Goal: Communication & Community: Answer question/provide support

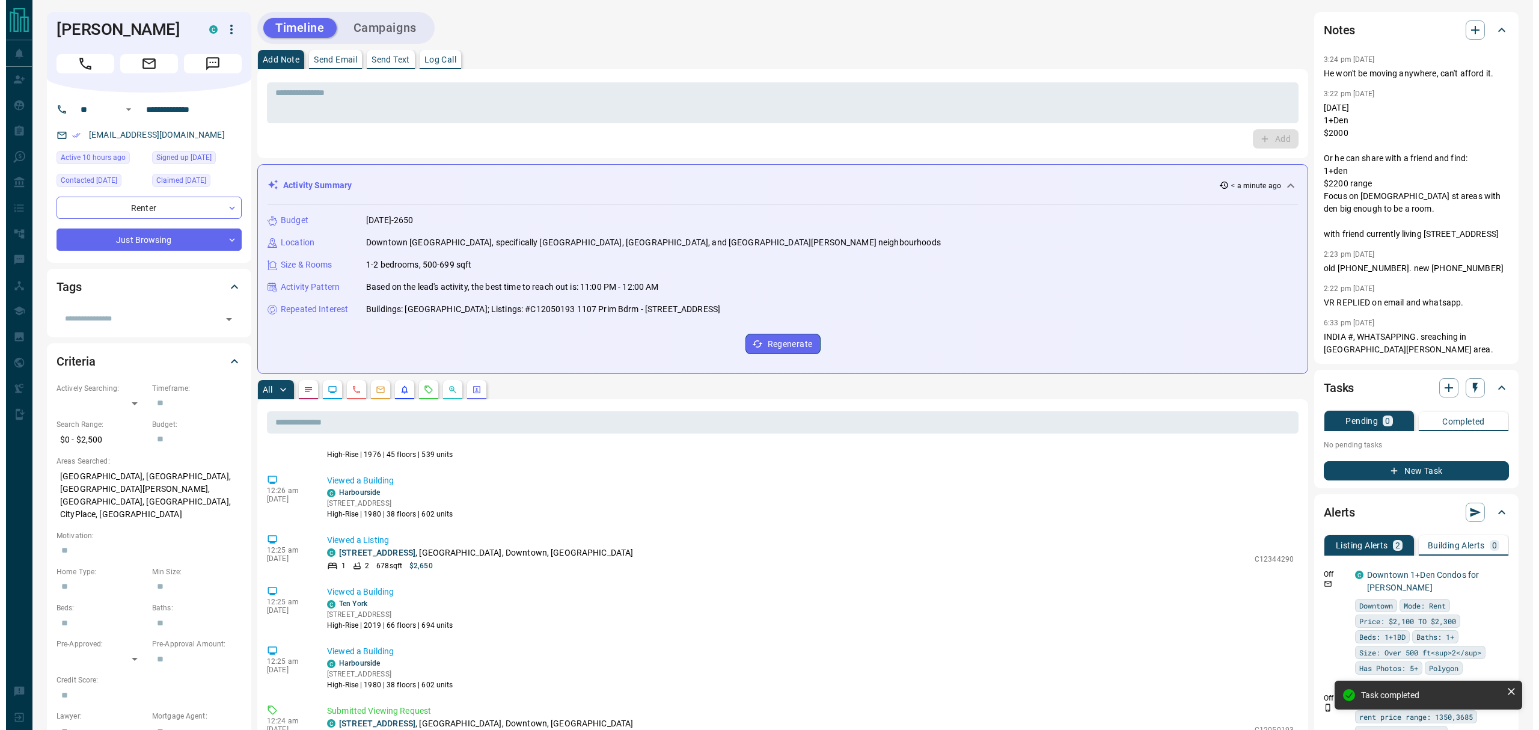
scroll to position [124, 0]
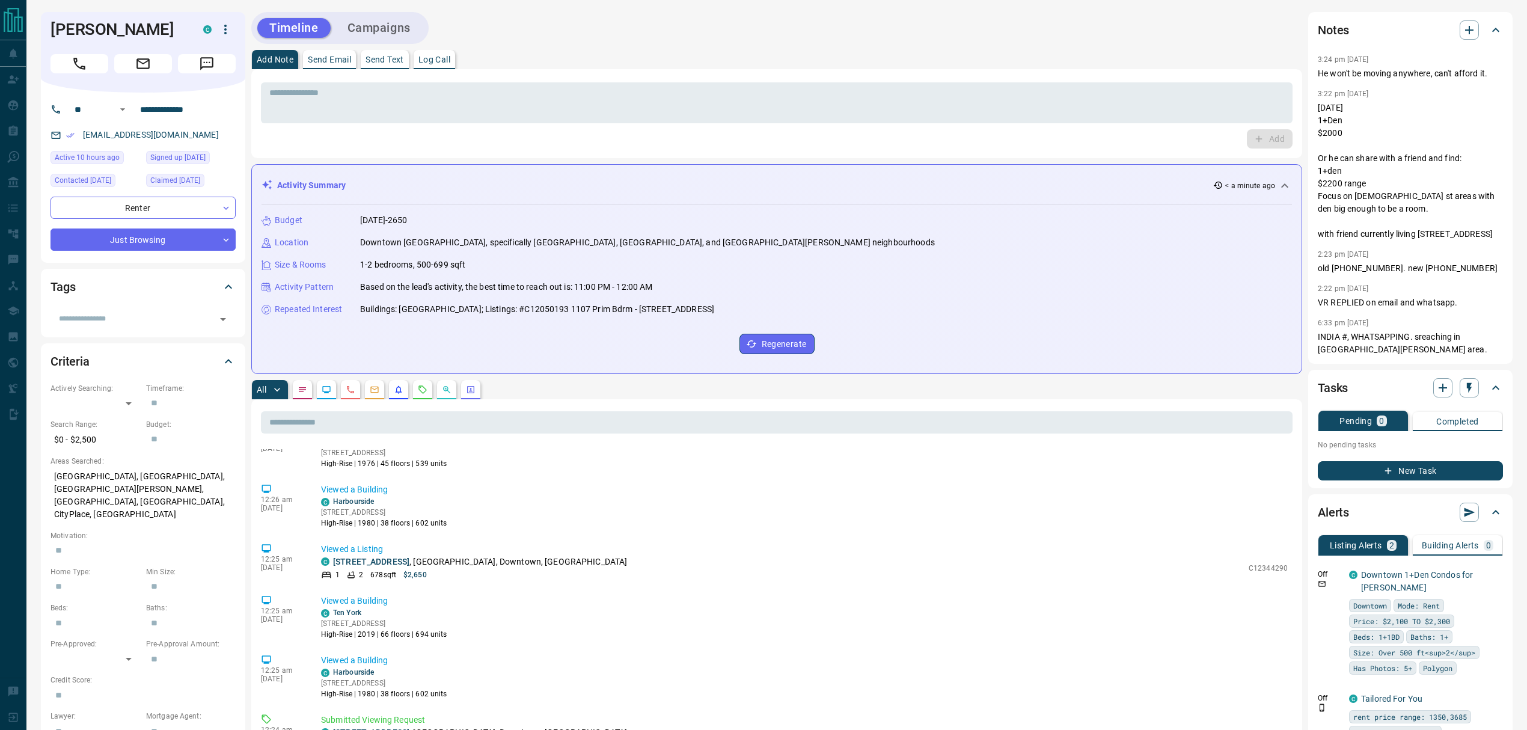
click at [388, 65] on button "Send Text" at bounding box center [385, 59] width 48 height 19
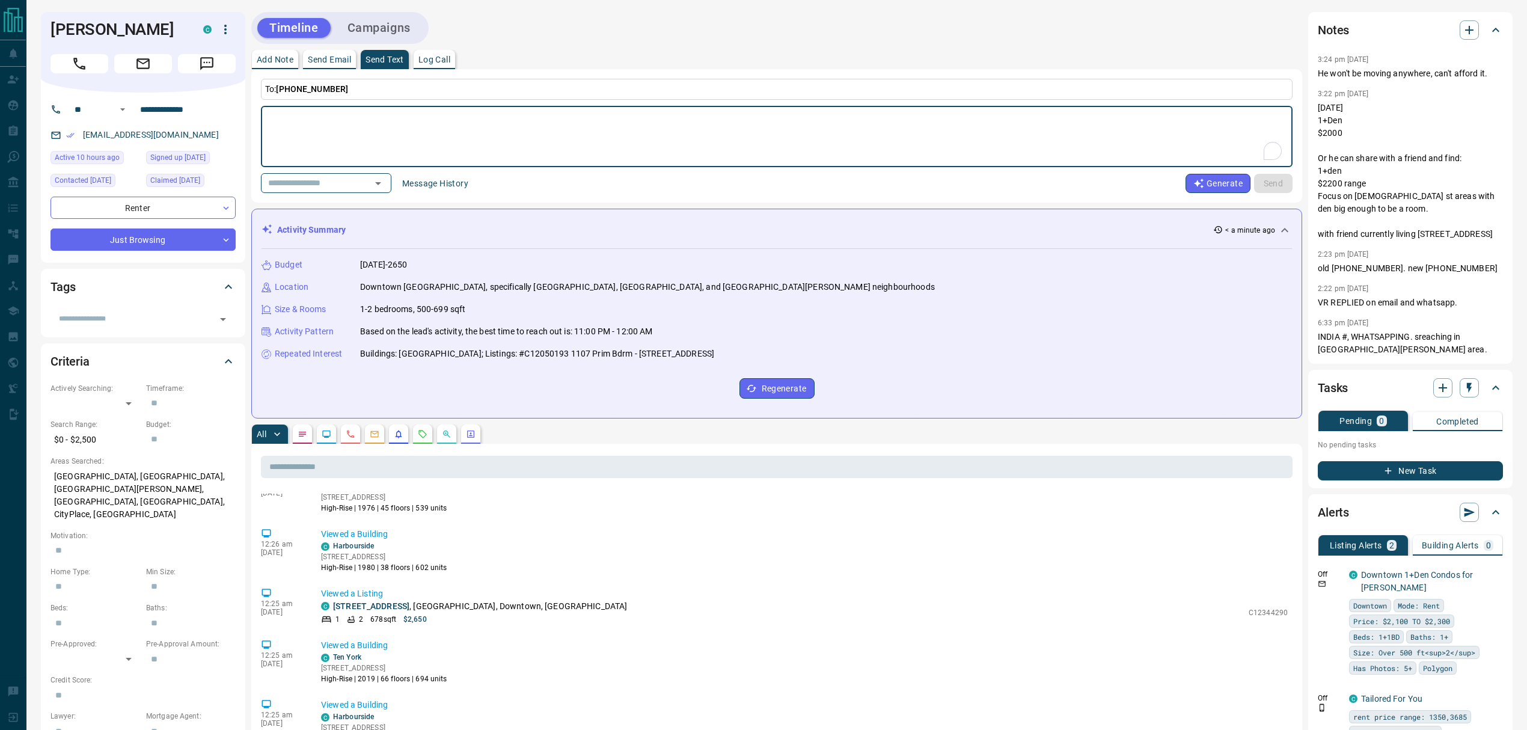
click at [446, 188] on button "Message History" at bounding box center [435, 183] width 81 height 19
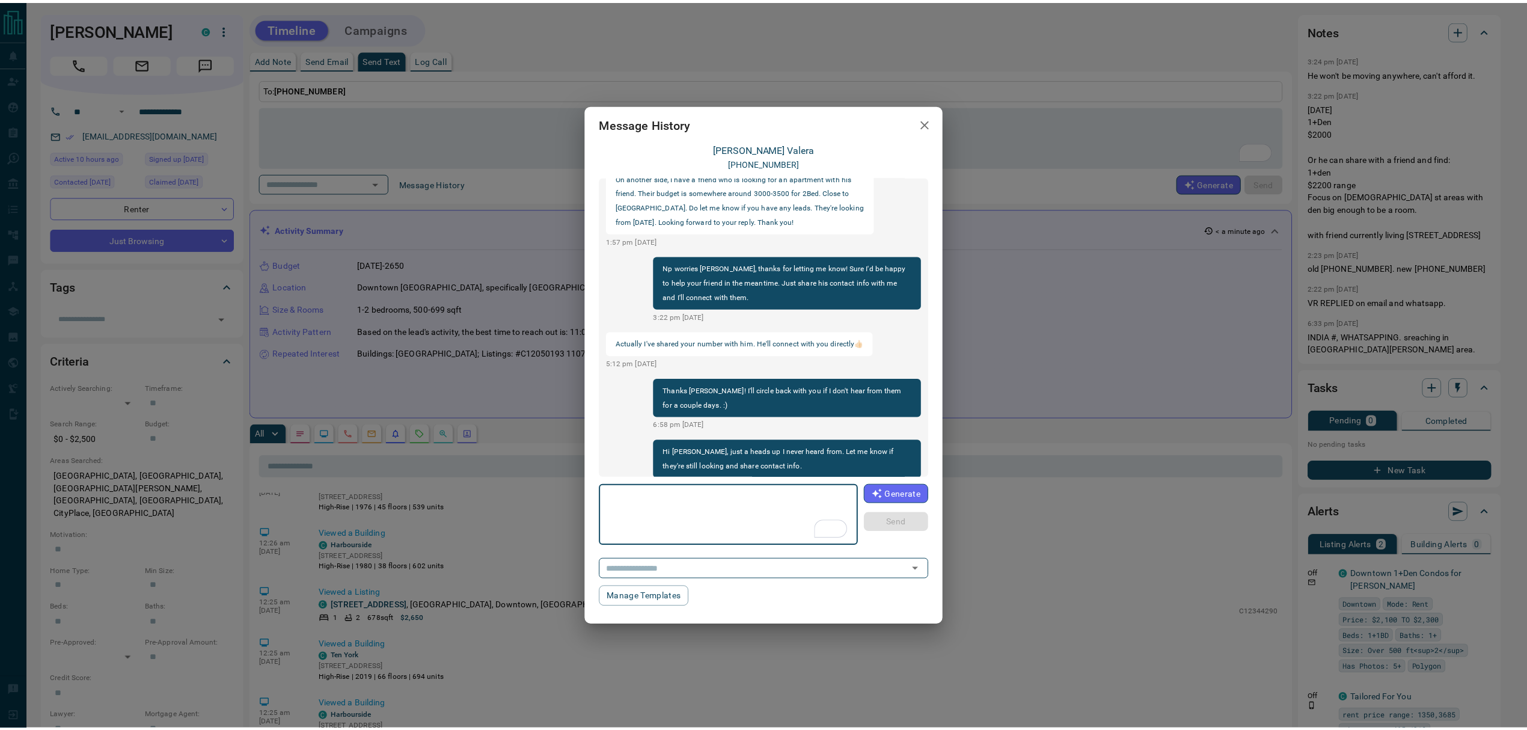
scroll to position [299, 0]
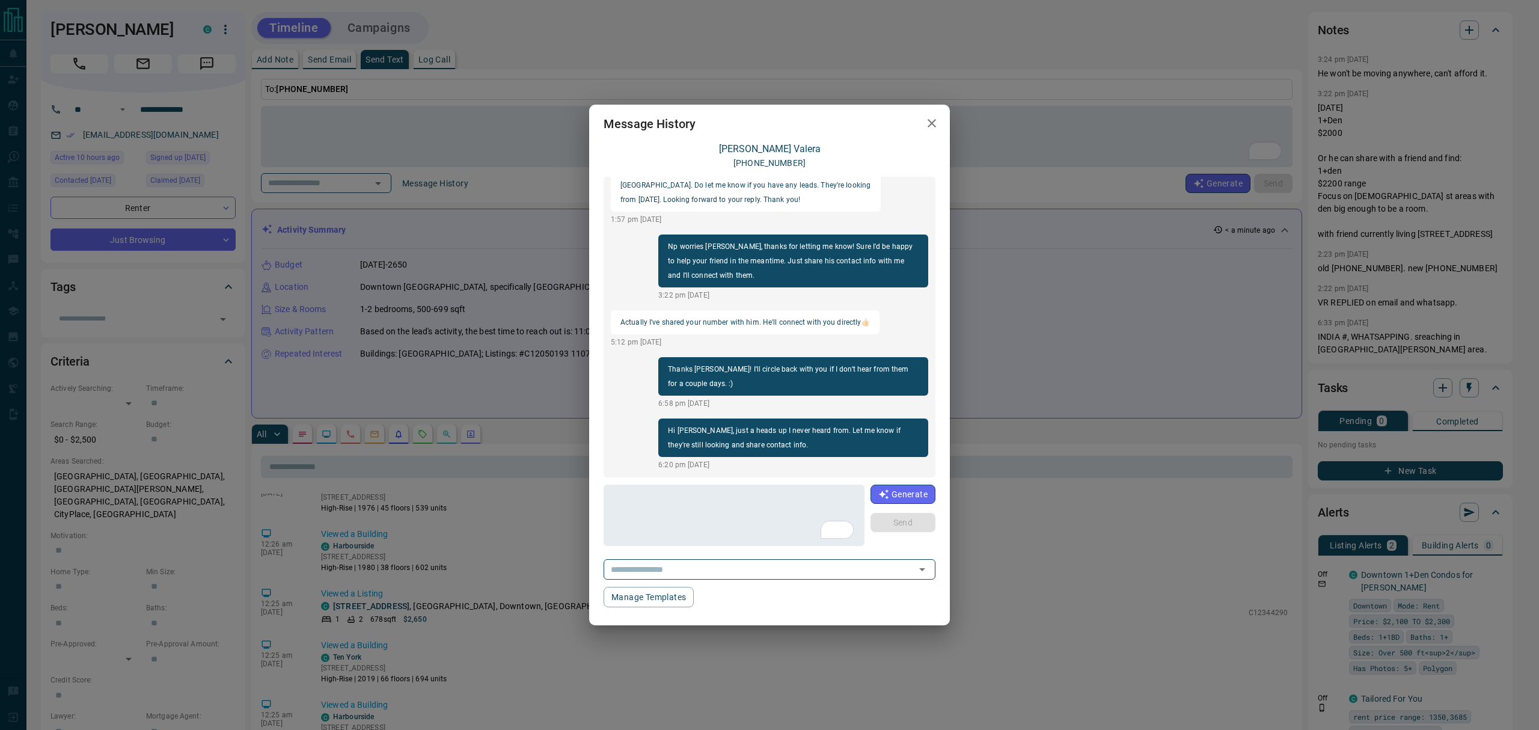
click at [1018, 547] on div "Message History [PERSON_NAME] [PHONE_NUMBER] Hey [PERSON_NAME], I've replied to…" at bounding box center [769, 365] width 1539 height 730
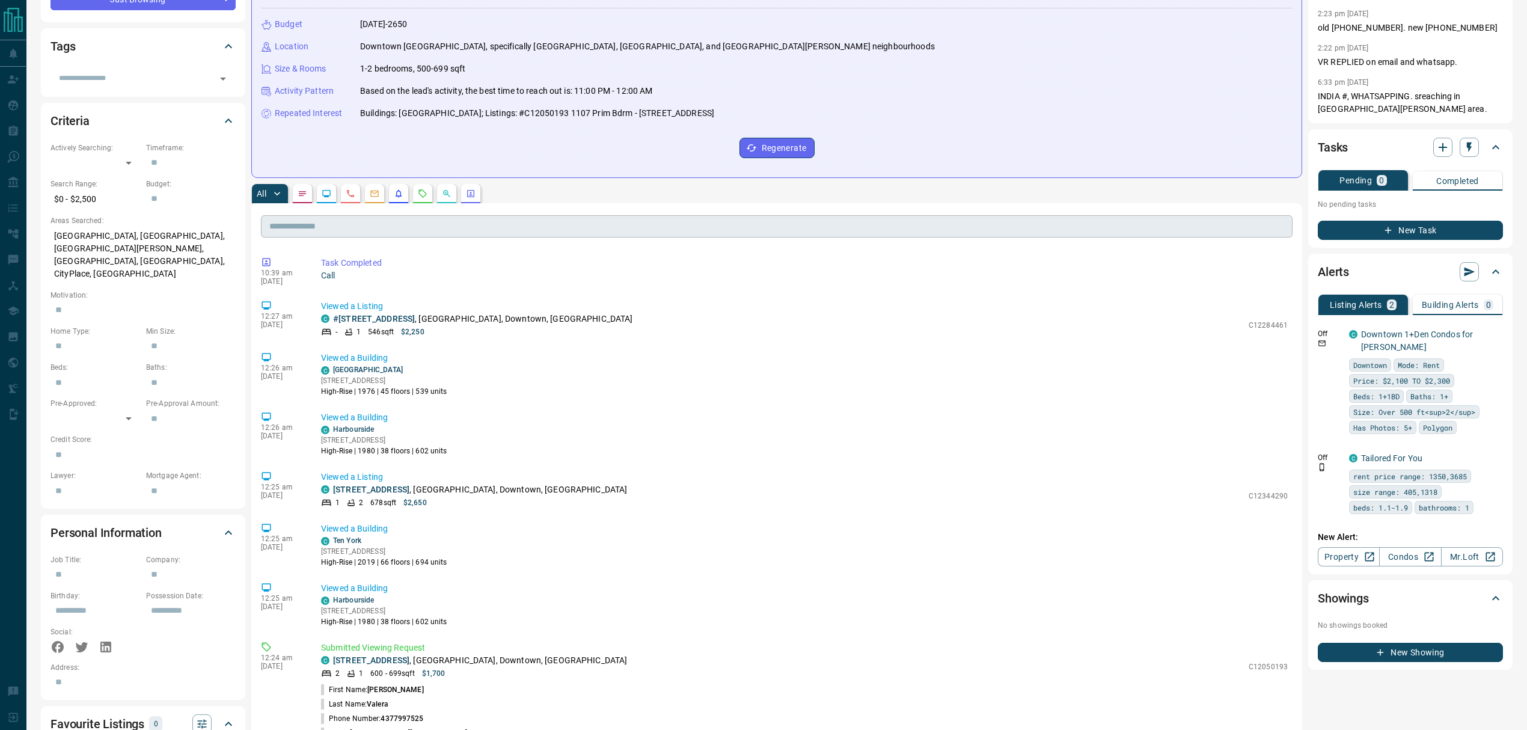
scroll to position [0, 0]
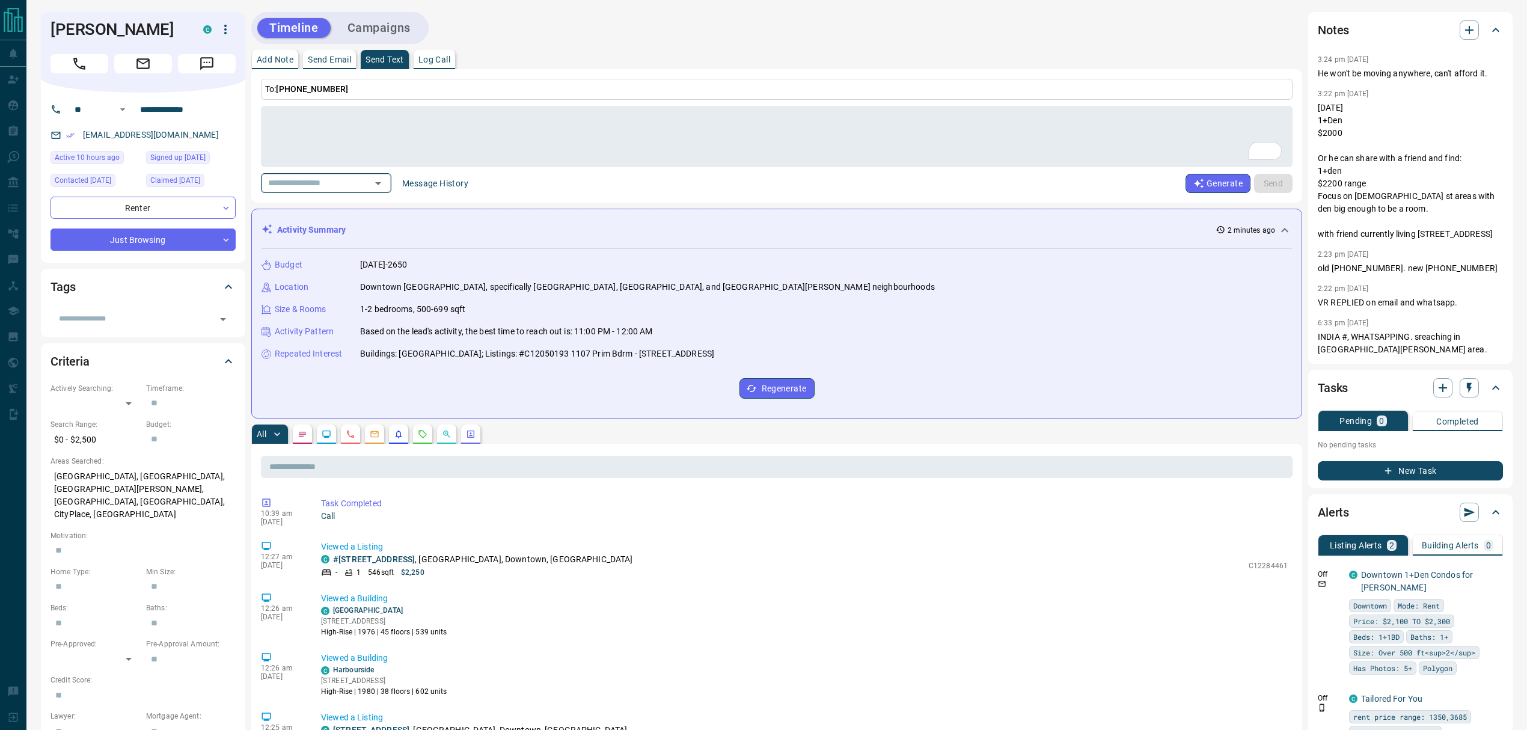
click at [339, 184] on input "text" at bounding box center [308, 183] width 91 height 15
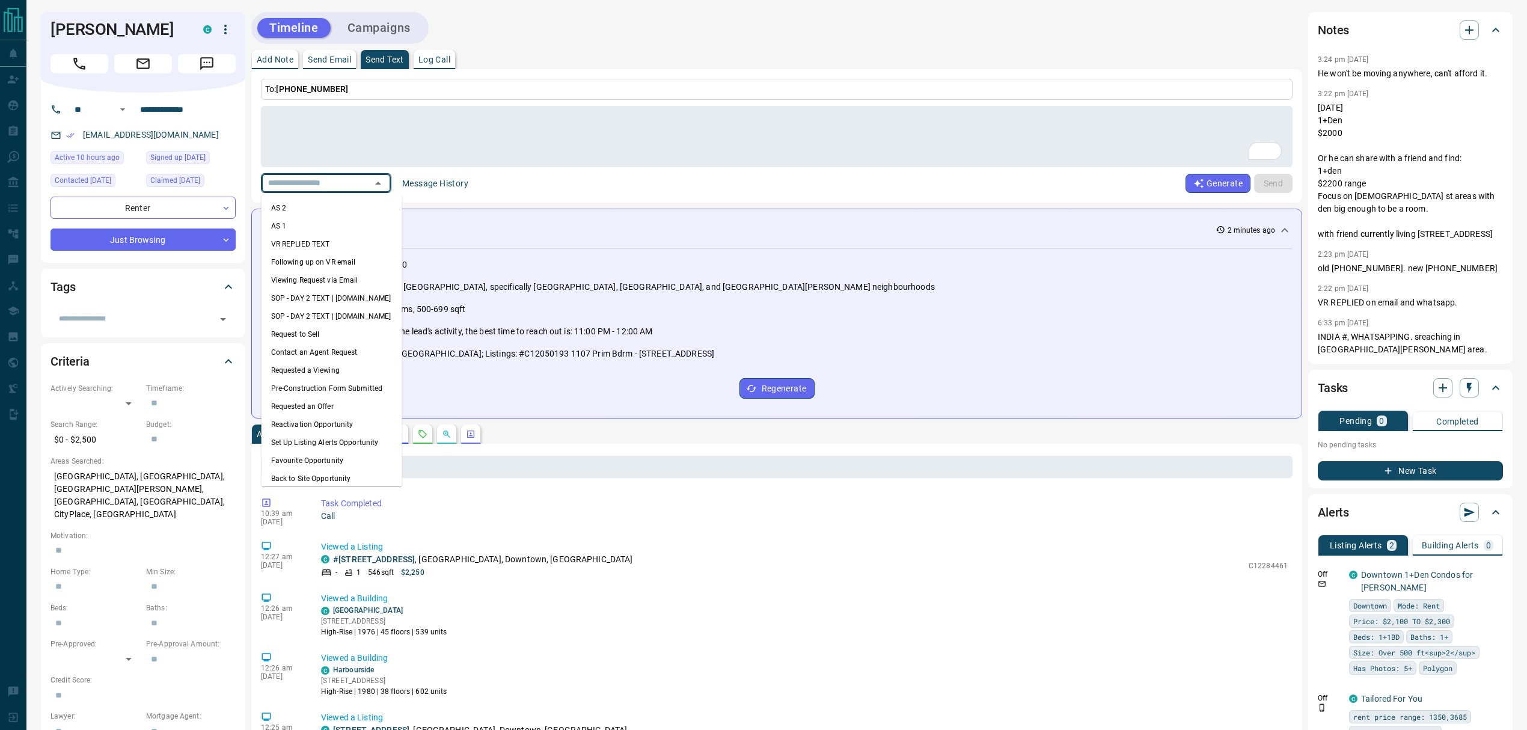
click at [325, 245] on li "VR REPLIED TEXT" at bounding box center [332, 244] width 141 height 18
type textarea "**********"
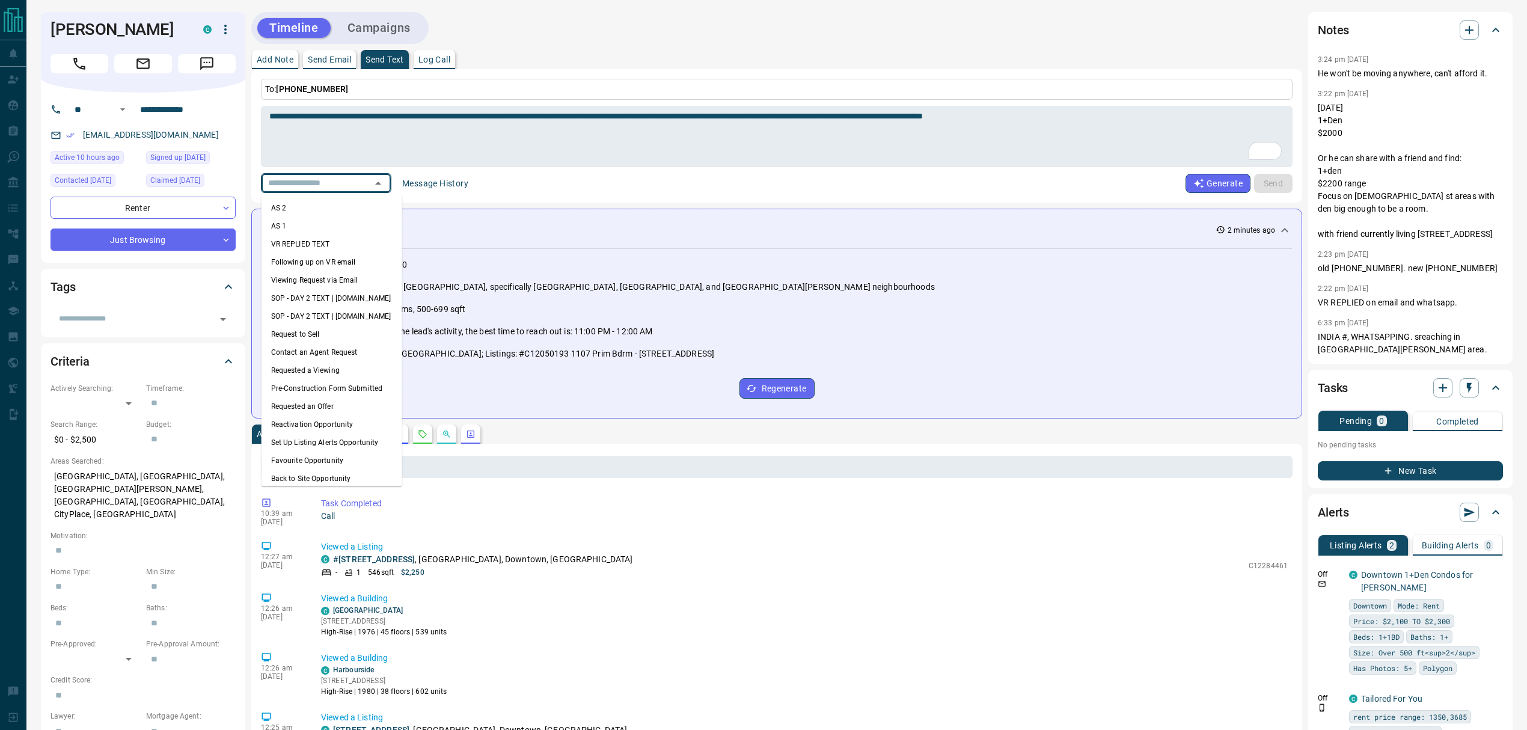
type input "**********"
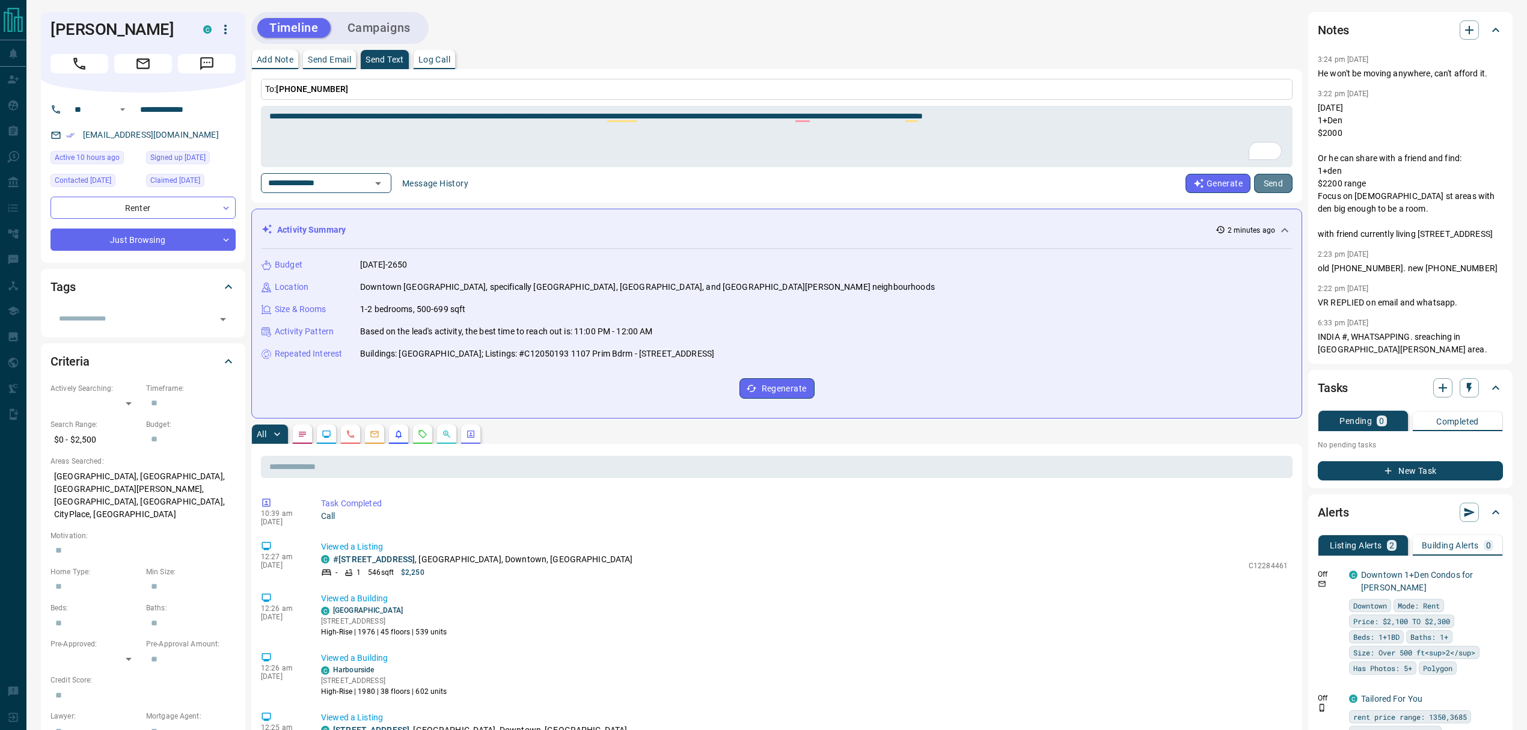
click at [1154, 179] on button "Send" at bounding box center [1273, 183] width 38 height 19
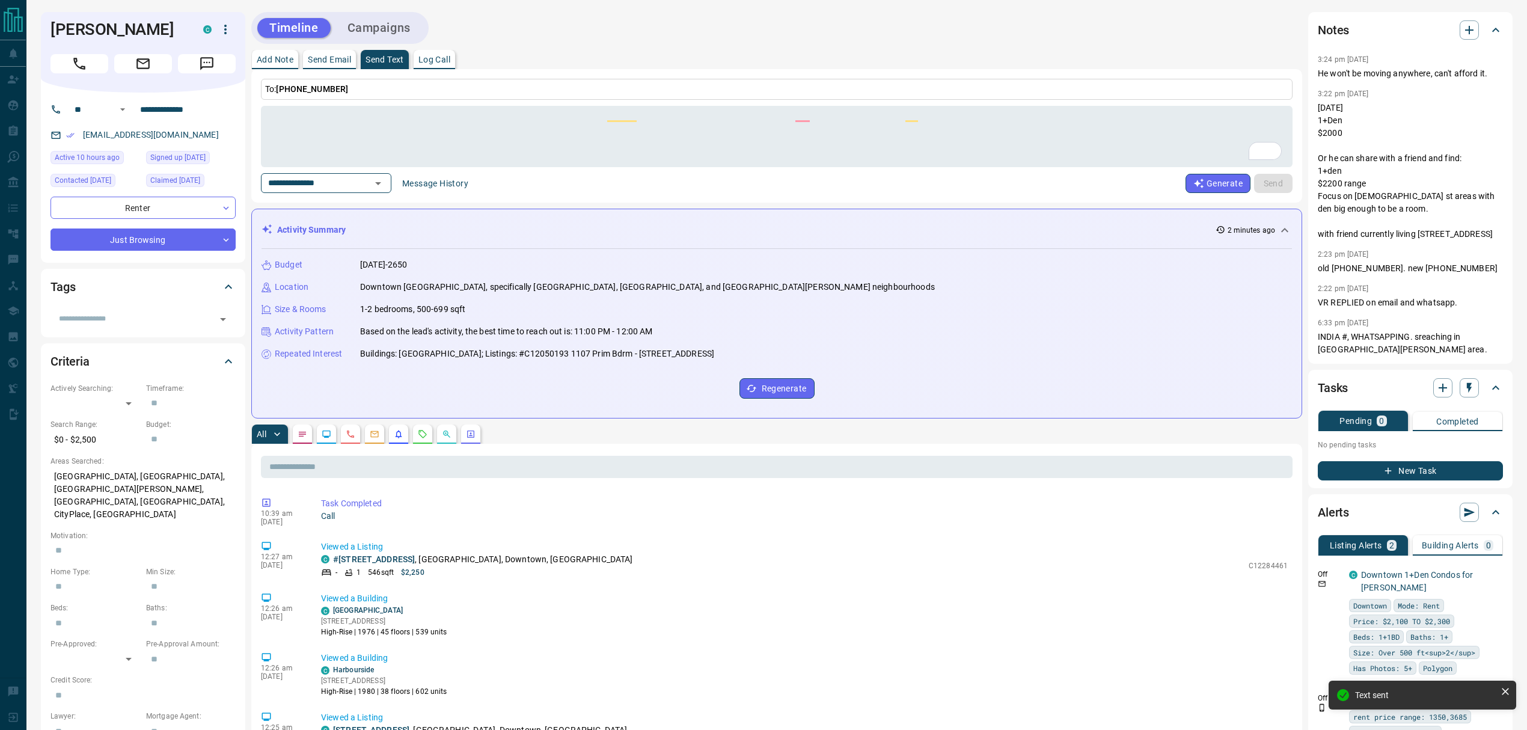
click at [424, 58] on p "Log Call" at bounding box center [434, 59] width 32 height 8
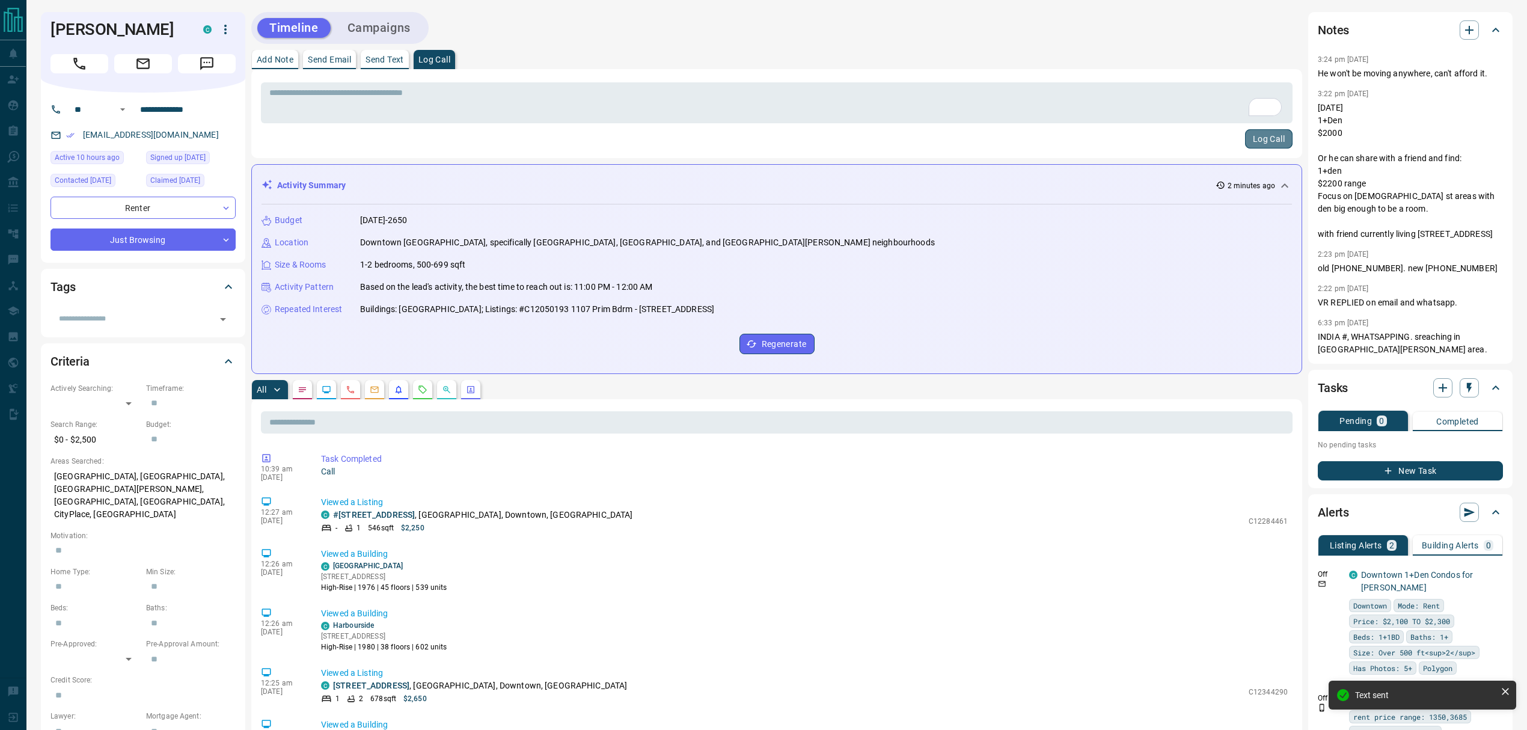
click at [1154, 138] on button "Log Call" at bounding box center [1268, 138] width 47 height 19
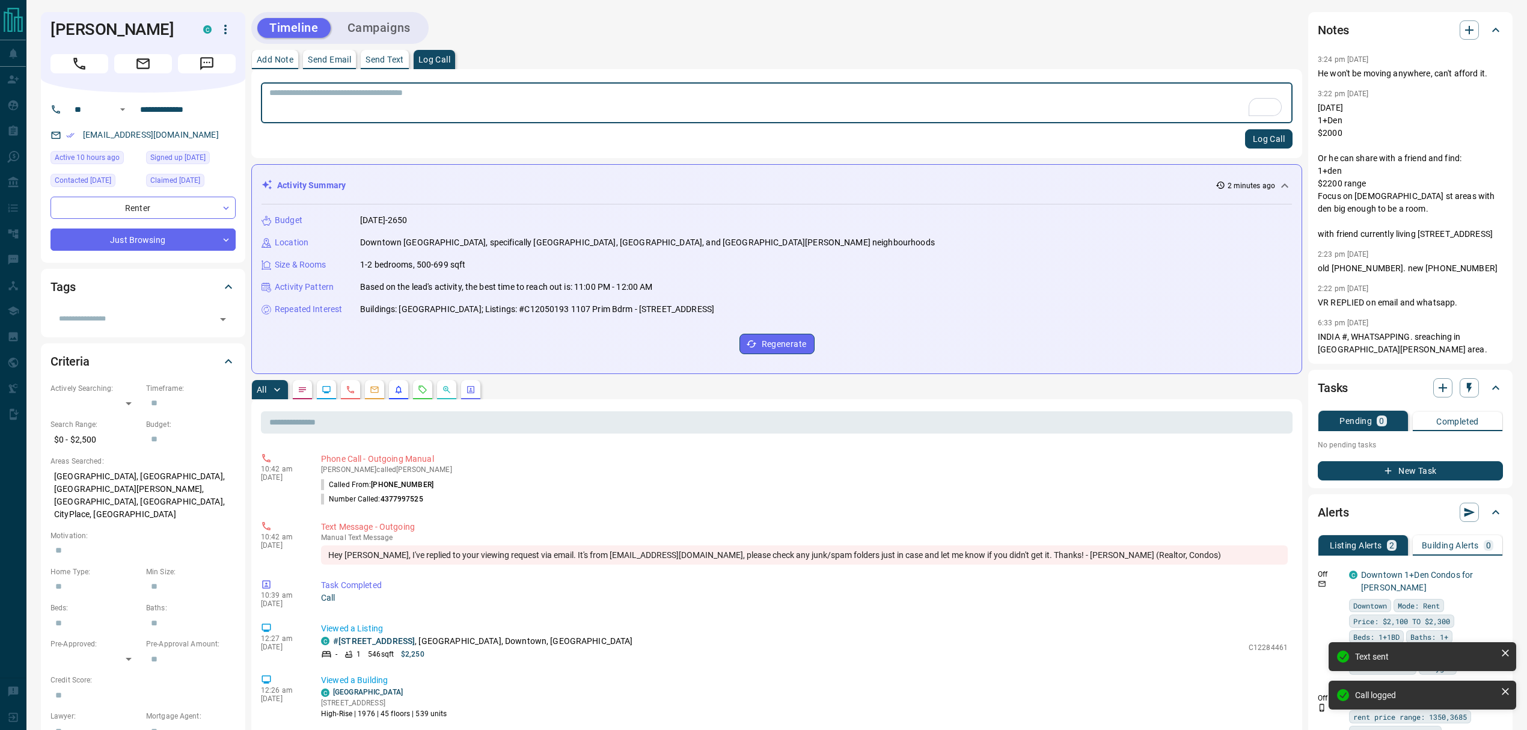
click at [272, 61] on p "Add Note" at bounding box center [275, 59] width 37 height 8
